Goal: Information Seeking & Learning: Learn about a topic

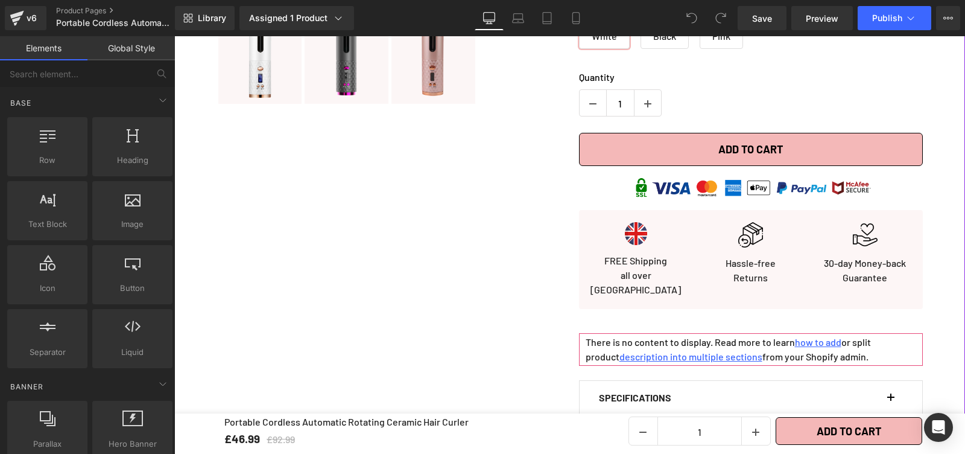
scroll to position [652, 0]
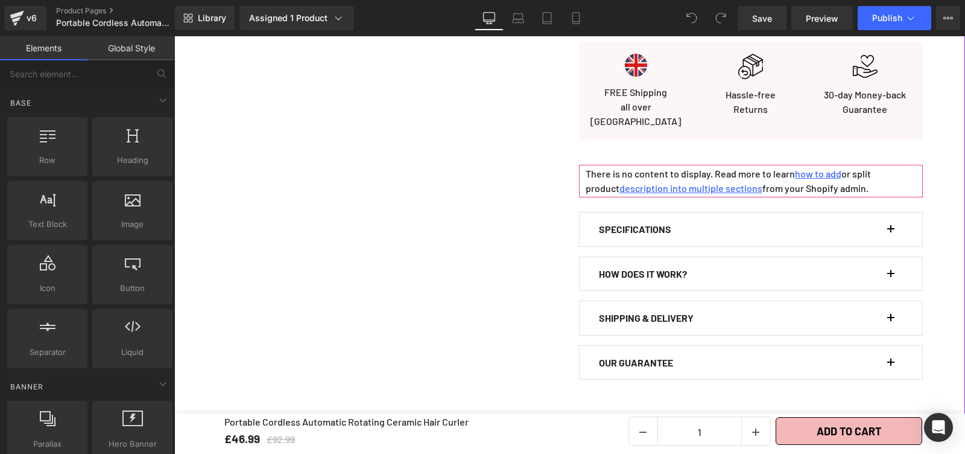
click at [717, 222] on span "Text Block" at bounding box center [737, 229] width 40 height 14
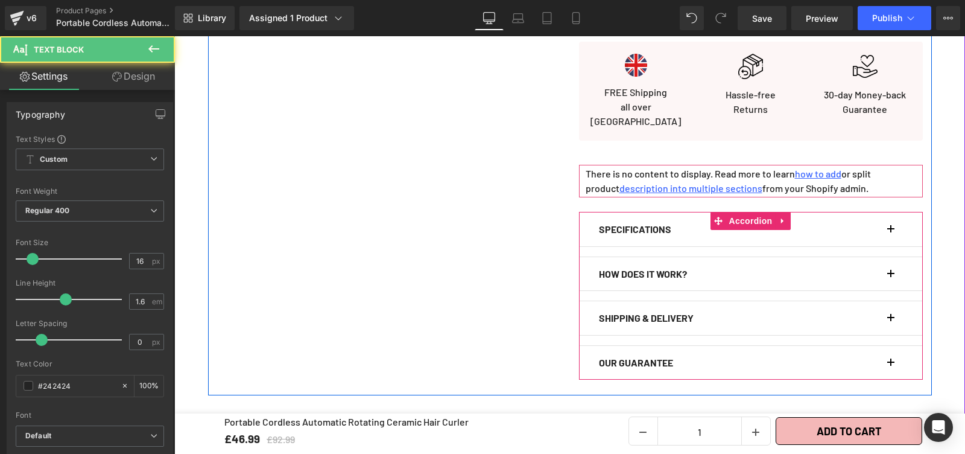
drag, startPoint x: 885, startPoint y: 220, endPoint x: 878, endPoint y: 221, distance: 6.9
click at [886, 220] on div "SPECIFICATIONS Text Block" at bounding box center [751, 229] width 304 height 34
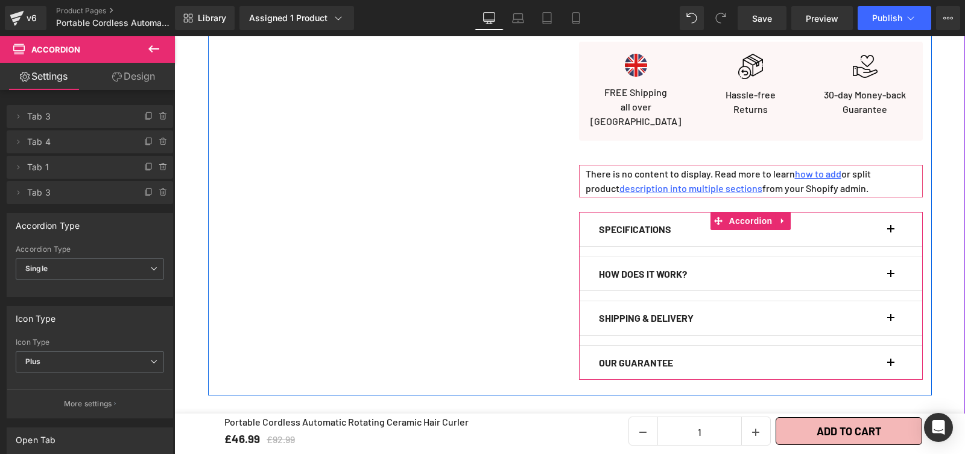
click at [891, 217] on button "button" at bounding box center [897, 229] width 12 height 34
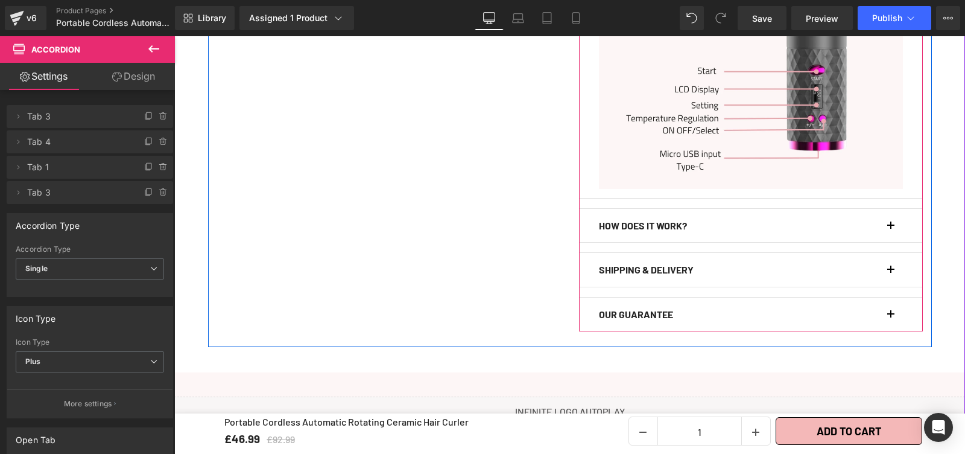
scroll to position [1151, 0]
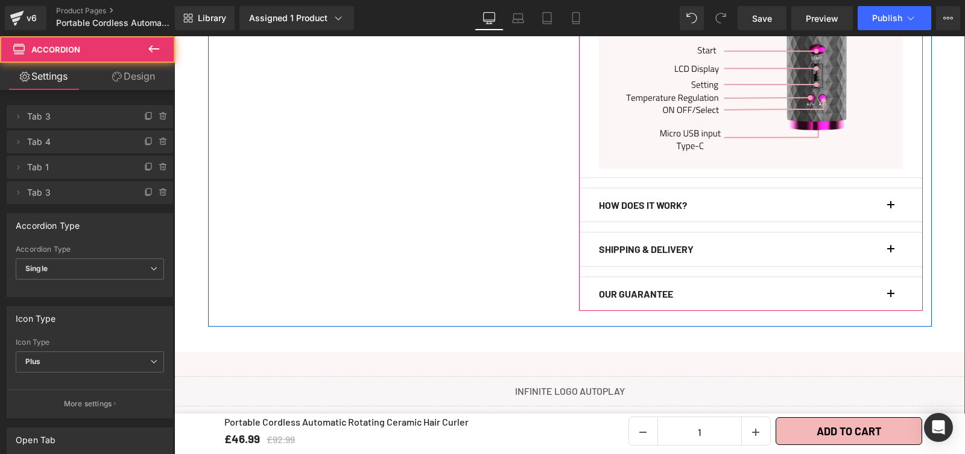
click at [891, 193] on button "button" at bounding box center [897, 205] width 12 height 34
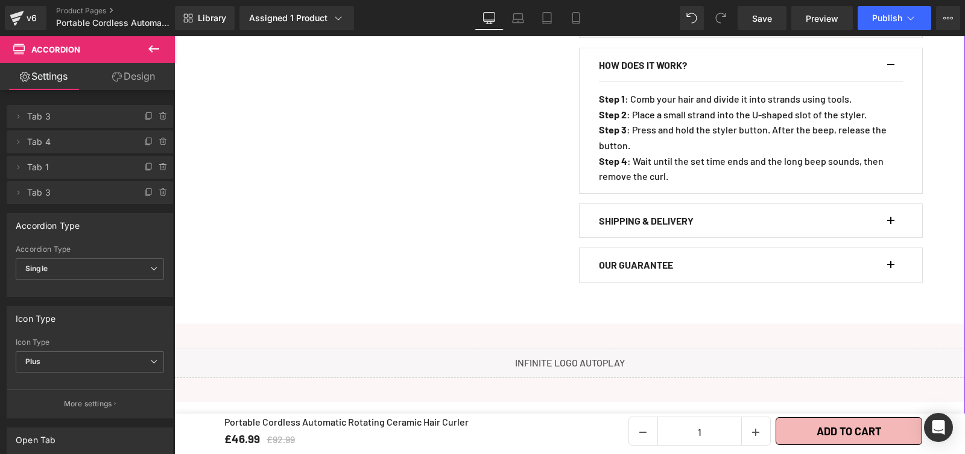
scroll to position [860, 0]
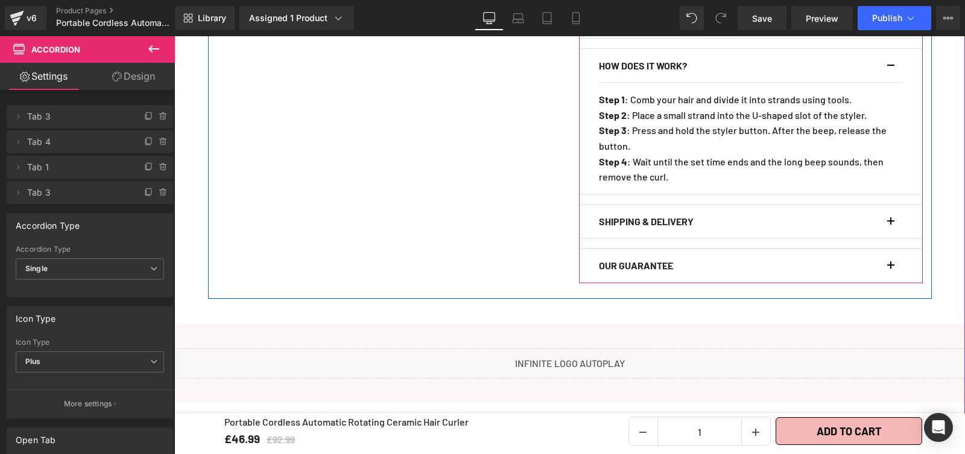
click at [885, 209] on div "SHIPPING & DELIVERY Text Block" at bounding box center [751, 222] width 304 height 34
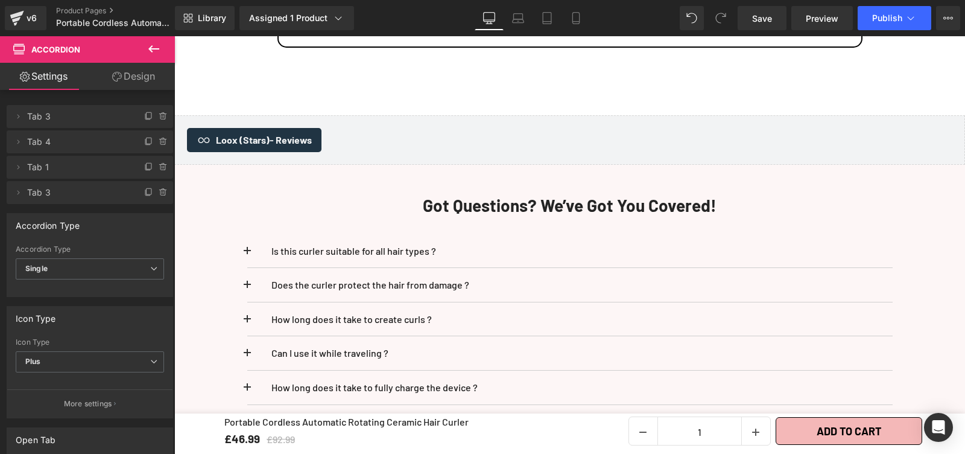
scroll to position [3373, 0]
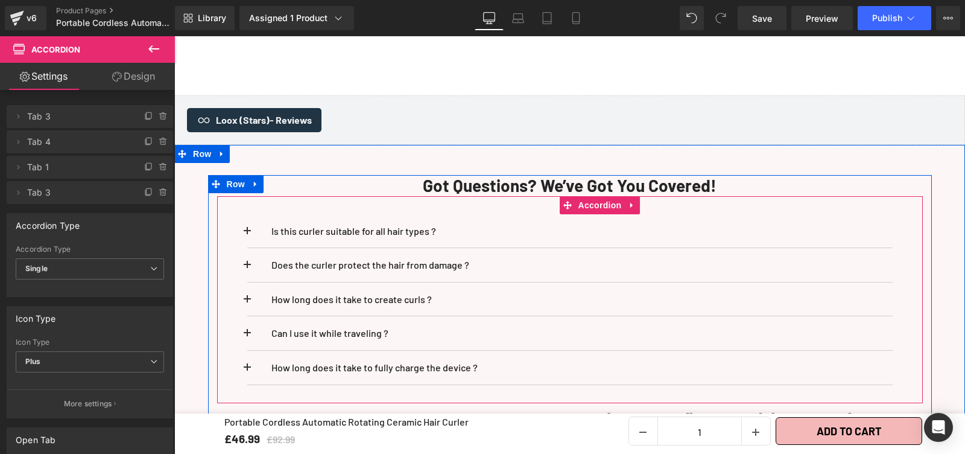
click at [247, 215] on button at bounding box center [259, 231] width 24 height 34
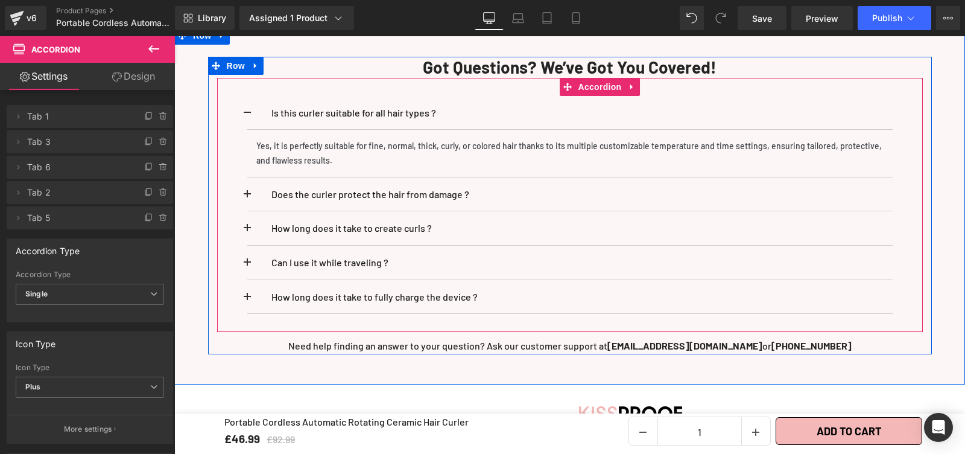
scroll to position [3502, 0]
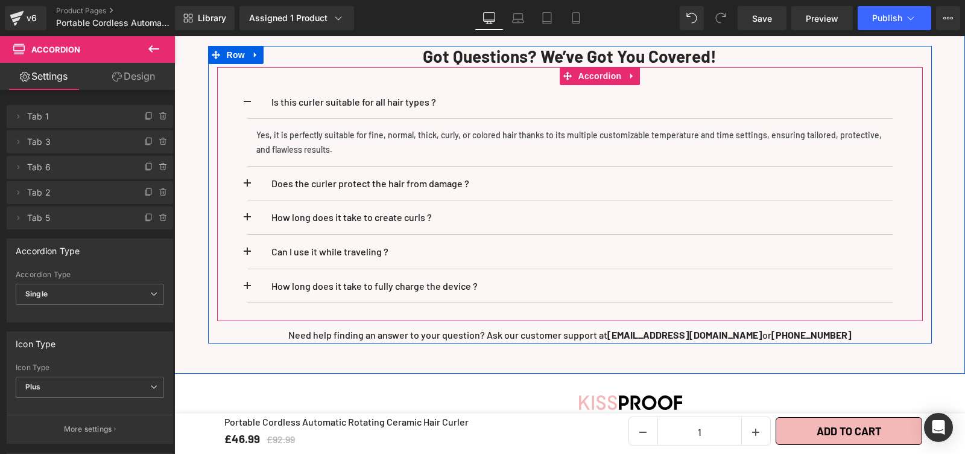
click at [247, 170] on button at bounding box center [259, 184] width 24 height 34
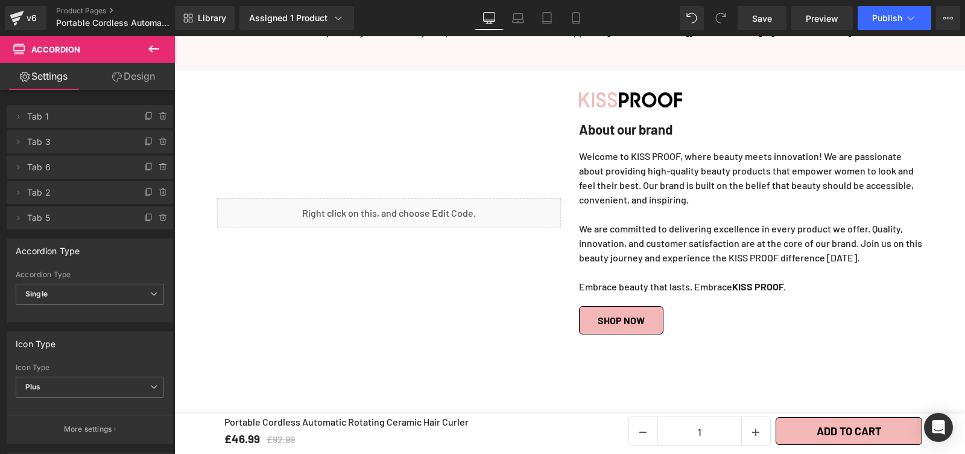
scroll to position [3842, 0]
